Goal: Complete application form

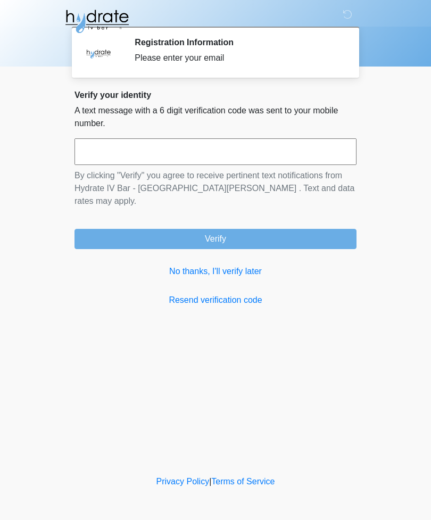
click at [79, 151] on input "text" at bounding box center [216, 151] width 282 height 27
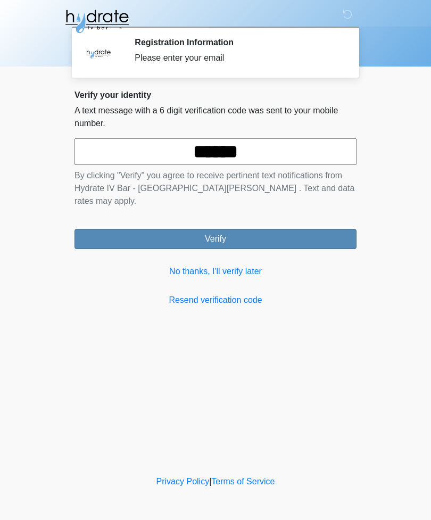
type input "******"
click at [145, 229] on button "Verify" at bounding box center [216, 239] width 282 height 20
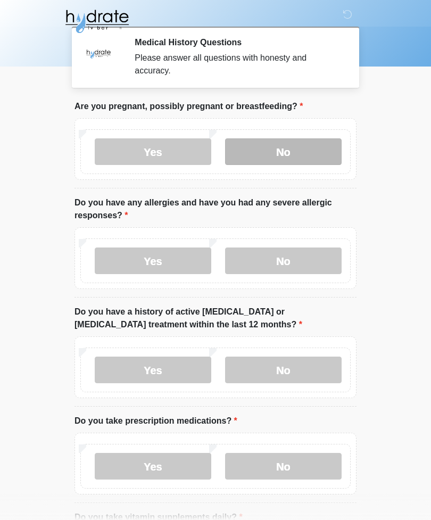
click at [265, 153] on label "No" at bounding box center [283, 151] width 117 height 27
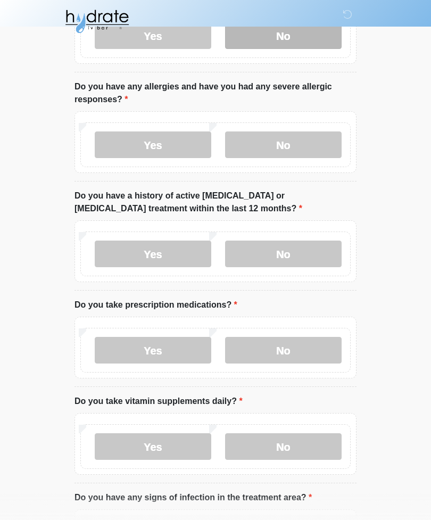
scroll to position [120, 0]
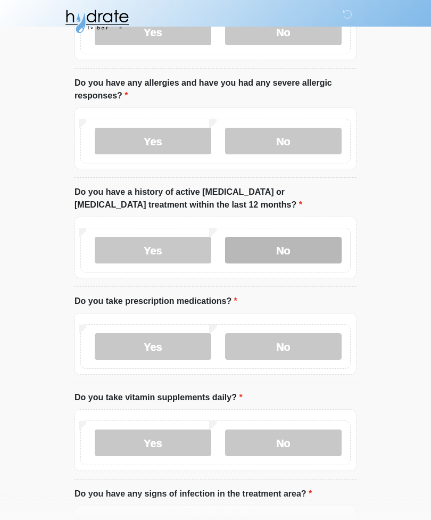
click at [270, 248] on label "No" at bounding box center [283, 250] width 117 height 27
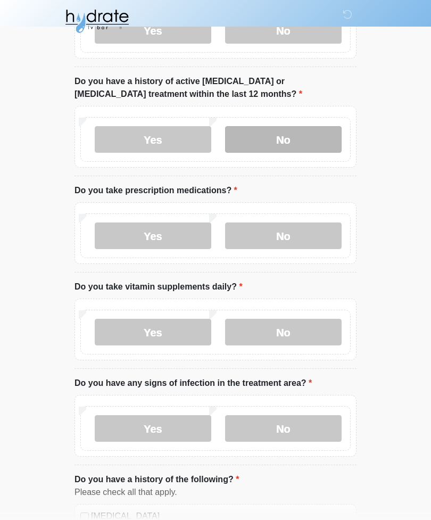
scroll to position [231, 0]
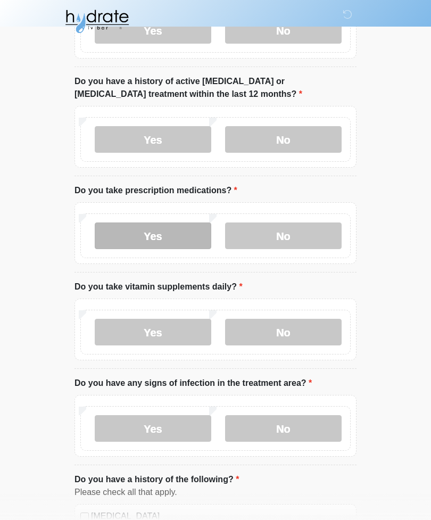
click at [137, 235] on label "Yes" at bounding box center [153, 236] width 117 height 27
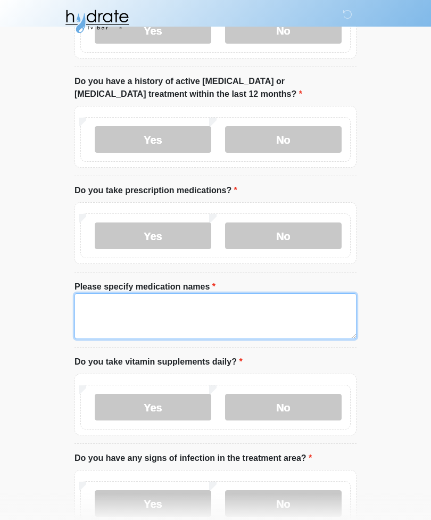
click at [98, 313] on textarea "Please specify medication names" at bounding box center [216, 316] width 282 height 46
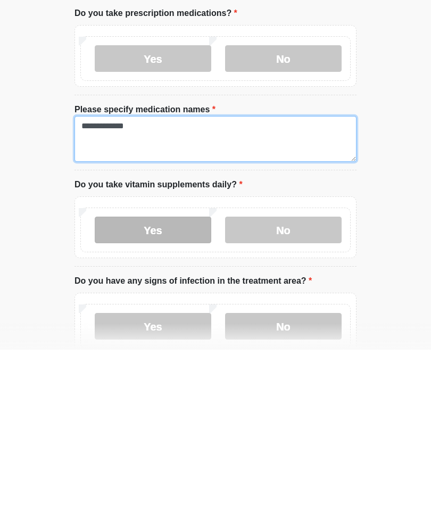
type textarea "**********"
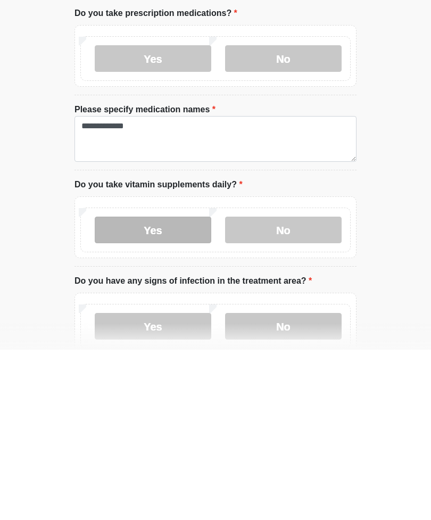
click at [127, 387] on label "Yes" at bounding box center [153, 400] width 117 height 27
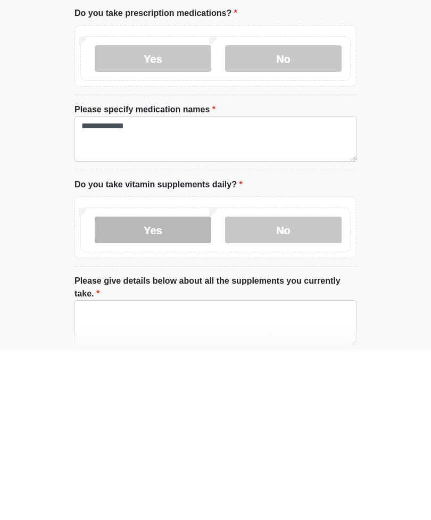
scroll to position [408, 0]
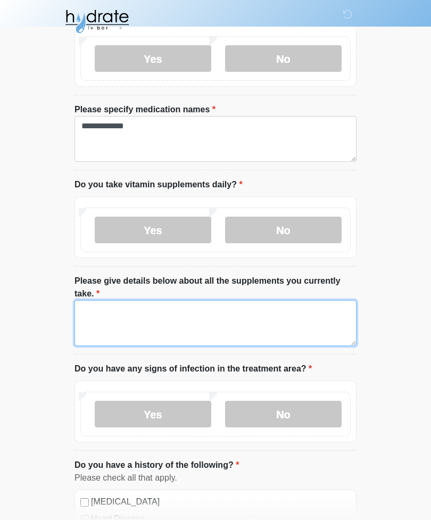
click at [94, 312] on textarea "Please give details below about all the supplements you currently take." at bounding box center [216, 323] width 282 height 46
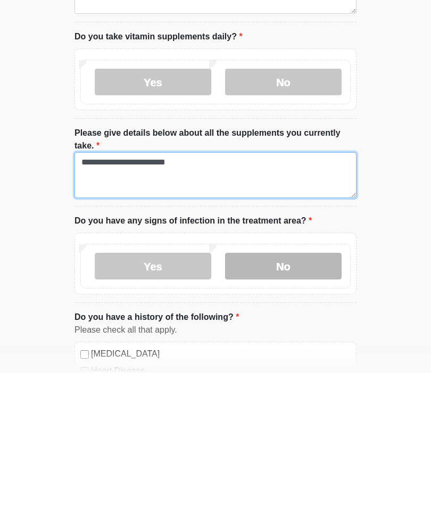
type textarea "**********"
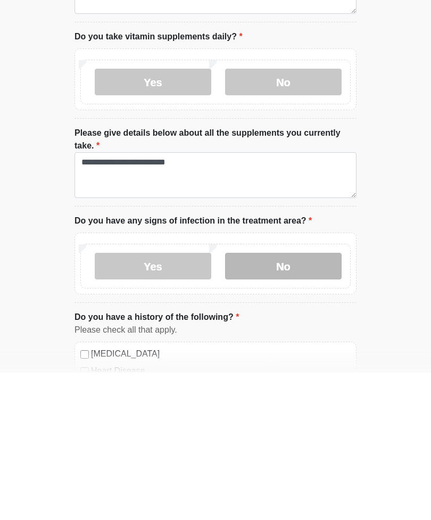
click at [259, 401] on label "No" at bounding box center [283, 414] width 117 height 27
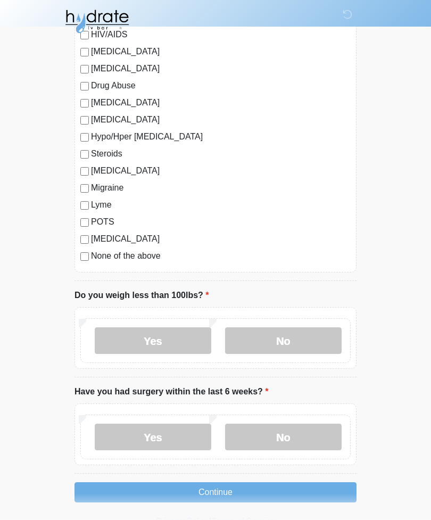
scroll to position [1203, 0]
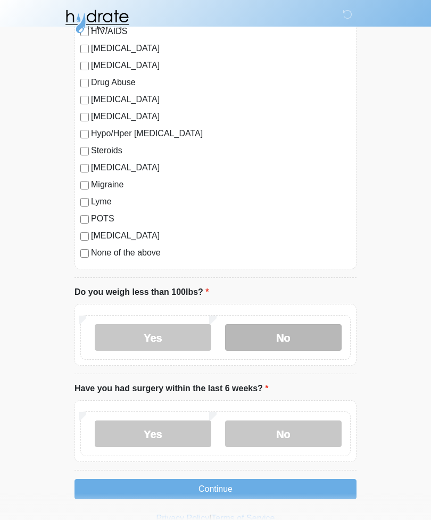
click at [258, 329] on label "No" at bounding box center [283, 337] width 117 height 27
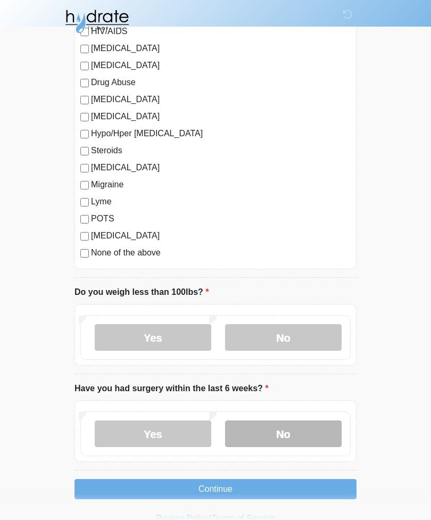
click at [256, 426] on label "No" at bounding box center [283, 434] width 117 height 27
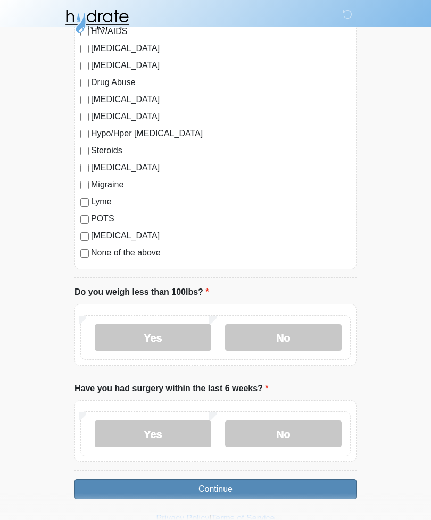
click at [159, 489] on button "Continue" at bounding box center [216, 489] width 282 height 20
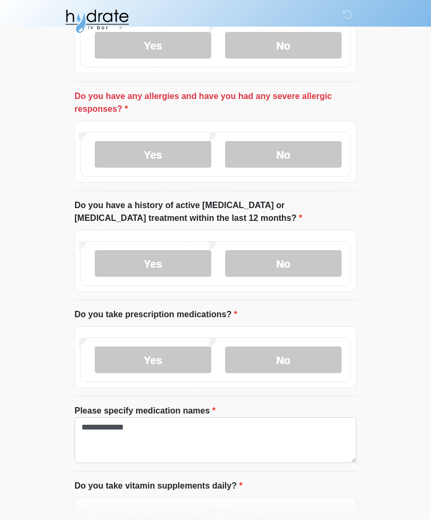
scroll to position [105, 0]
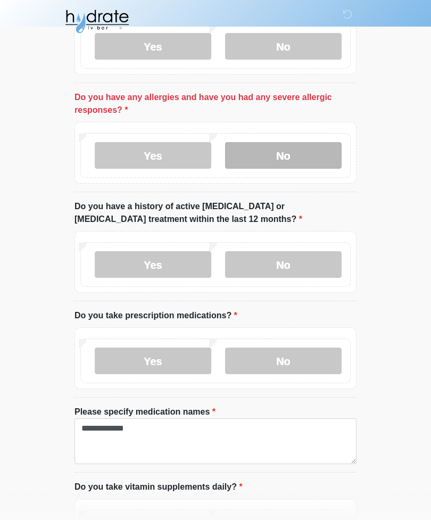
click at [271, 151] on label "No" at bounding box center [283, 155] width 117 height 27
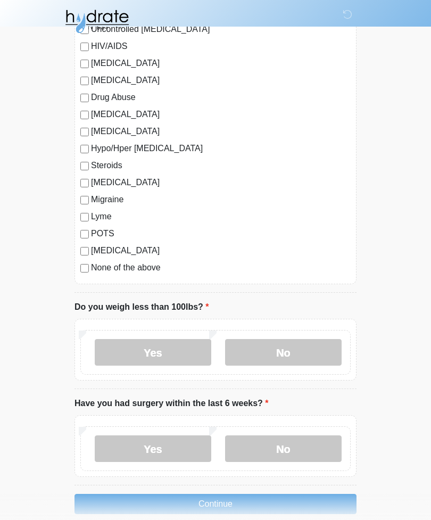
scroll to position [1203, 0]
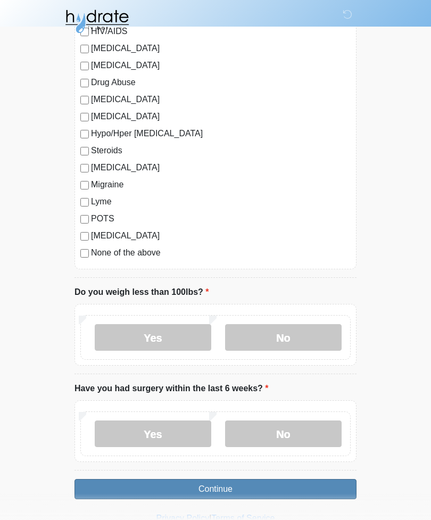
click at [183, 480] on button "Continue" at bounding box center [216, 489] width 282 height 20
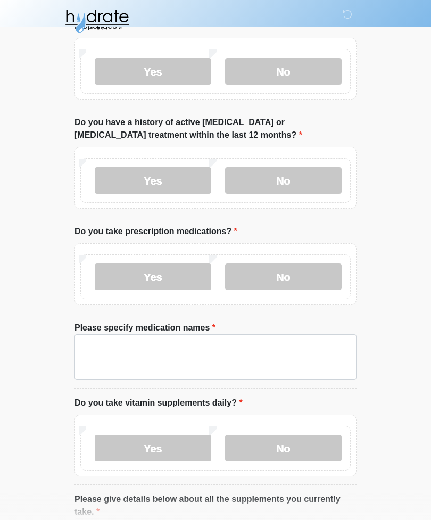
scroll to position [0, 0]
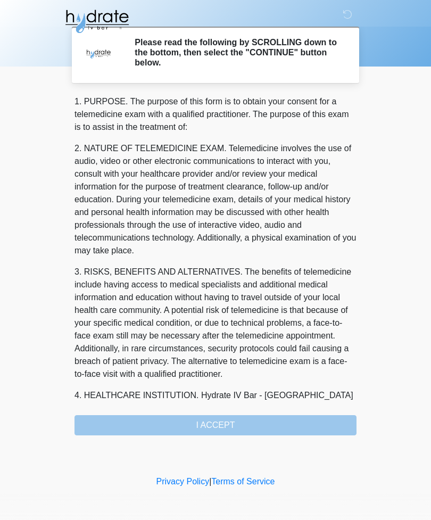
click at [138, 430] on div "1. PURPOSE. The purpose of this form is to obtain your consent for a telemedici…" at bounding box center [216, 265] width 282 height 340
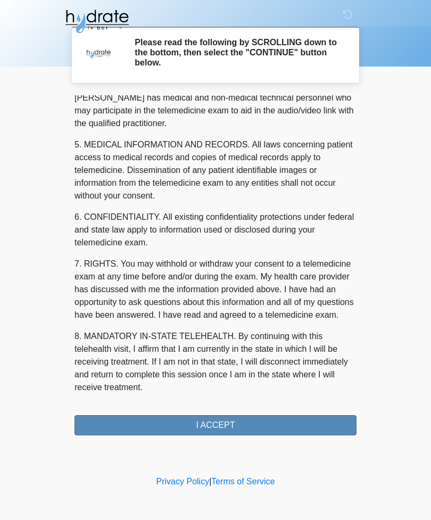
click at [153, 434] on button "I ACCEPT" at bounding box center [216, 425] width 282 height 20
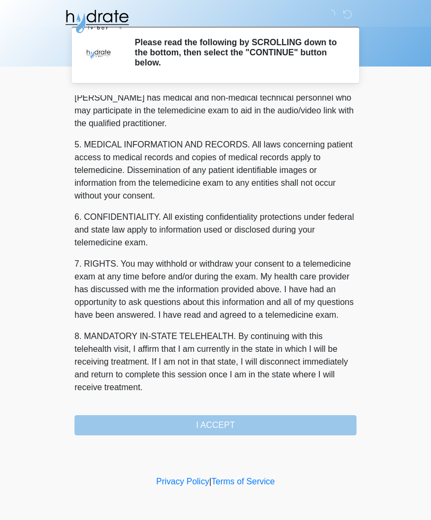
scroll to position [323, 0]
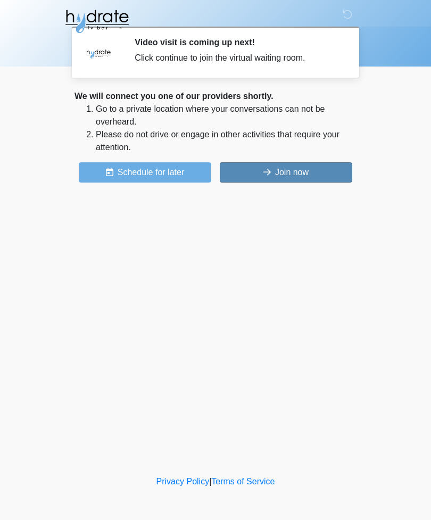
click at [257, 172] on button "Join now" at bounding box center [286, 172] width 133 height 20
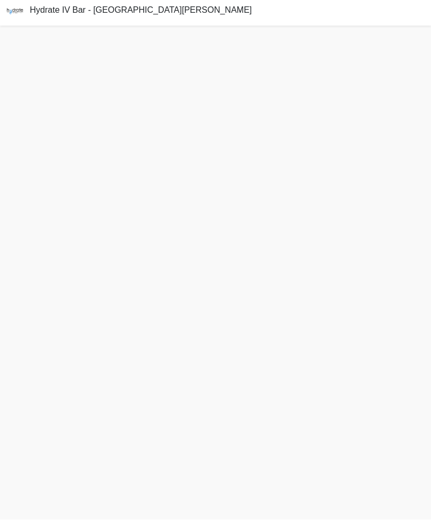
scroll to position [28, 0]
